Goal: Task Accomplishment & Management: Manage account settings

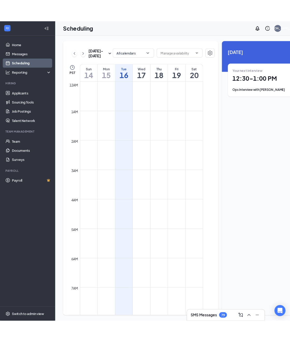
scroll to position [255, 0]
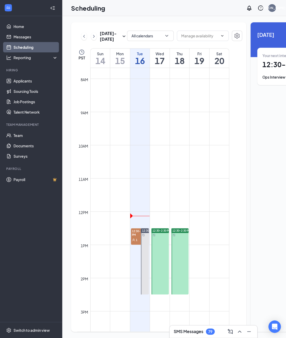
click at [135, 237] on span "12:30-1:00 PM" at bounding box center [140, 233] width 18 height 9
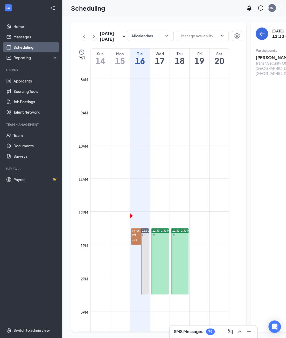
click at [258, 57] on h3 "[PERSON_NAME]" at bounding box center [283, 58] width 55 height 6
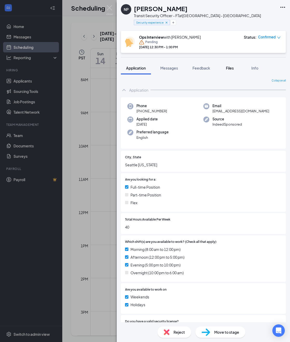
click at [228, 66] on span "Files" at bounding box center [230, 68] width 8 height 5
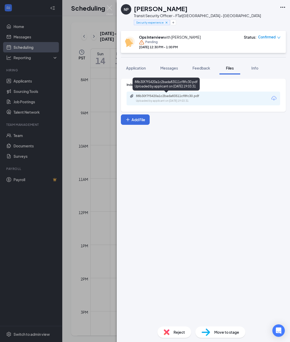
click at [182, 100] on div "Uploaded by applicant on [DATE] 19:03:31" at bounding box center [175, 101] width 78 height 4
click at [109, 6] on img at bounding box center [109, 10] width 6 height 10
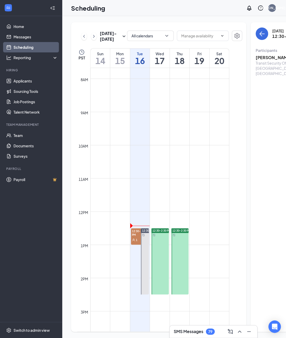
click at [134, 237] on span "12:30-1:00 PM" at bounding box center [140, 233] width 18 height 9
click at [256, 59] on h3 "[PERSON_NAME]" at bounding box center [283, 58] width 55 height 6
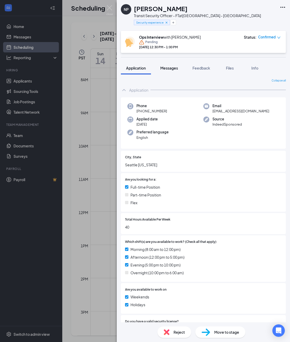
drag, startPoint x: 169, startPoint y: 69, endPoint x: 169, endPoint y: 76, distance: 6.2
click at [169, 69] on span "Messages" at bounding box center [169, 68] width 18 height 5
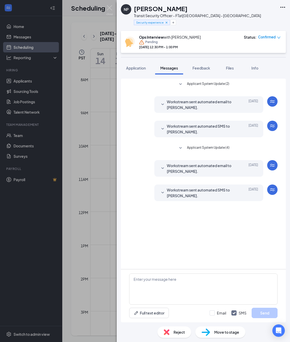
click at [162, 193] on icon "SmallChevronDown" at bounding box center [163, 193] width 6 height 6
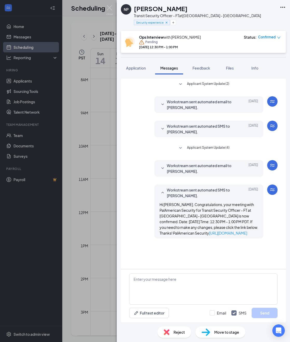
click at [163, 168] on icon "SmallChevronDown" at bounding box center [163, 168] width 6 height 6
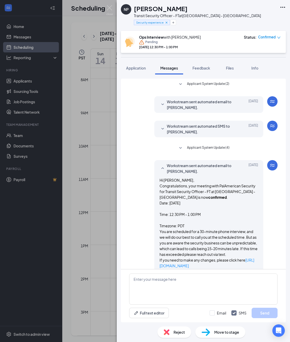
click at [160, 167] on icon "SmallChevronUp" at bounding box center [163, 168] width 6 height 6
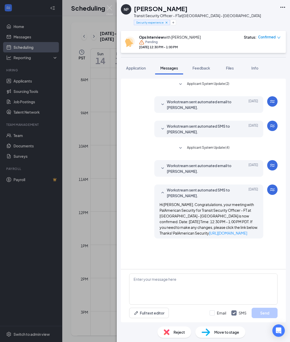
click at [163, 192] on icon "SmallChevronUp" at bounding box center [163, 193] width 6 height 6
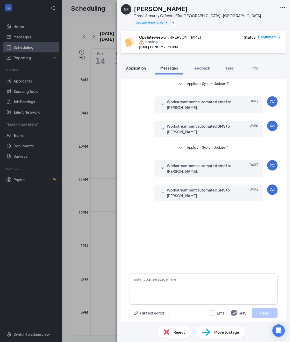
click at [142, 67] on span "Application" at bounding box center [136, 68] width 20 height 5
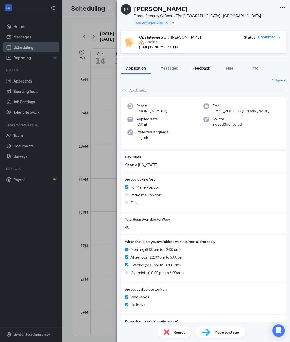
click at [200, 69] on span "Feedback" at bounding box center [202, 68] width 18 height 5
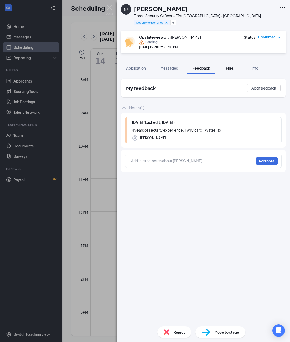
click at [232, 67] on span "Files" at bounding box center [230, 68] width 8 height 5
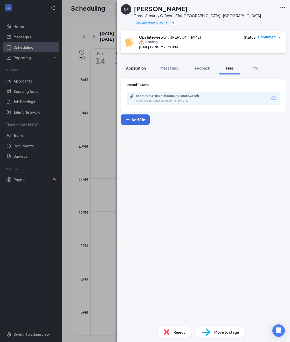
click at [139, 68] on span "Application" at bounding box center [136, 68] width 20 height 5
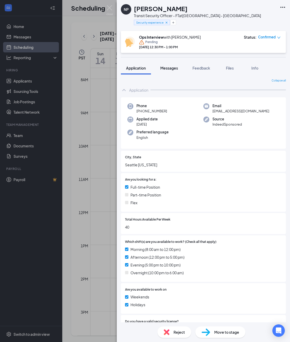
click at [172, 71] on button "Messages" at bounding box center [169, 68] width 28 height 13
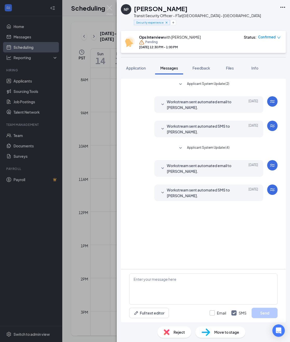
click at [214, 314] on input "Email" at bounding box center [218, 313] width 17 height 5
checkbox input "false"
click at [206, 69] on span "Feedback" at bounding box center [202, 68] width 18 height 5
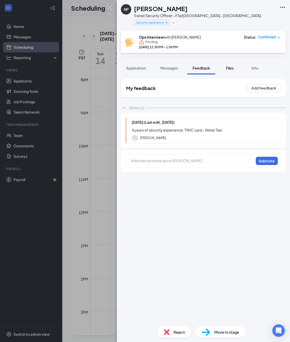
click at [229, 69] on span "Files" at bounding box center [230, 68] width 8 height 5
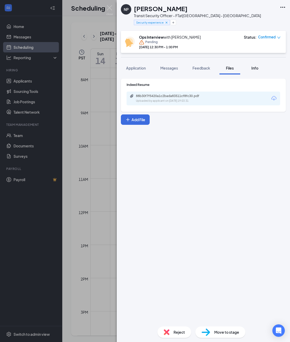
click at [256, 66] on span "Info" at bounding box center [255, 68] width 7 height 5
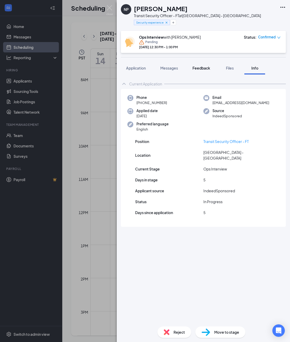
click at [205, 68] on span "Feedback" at bounding box center [202, 68] width 18 height 5
